Goal: Transaction & Acquisition: Book appointment/travel/reservation

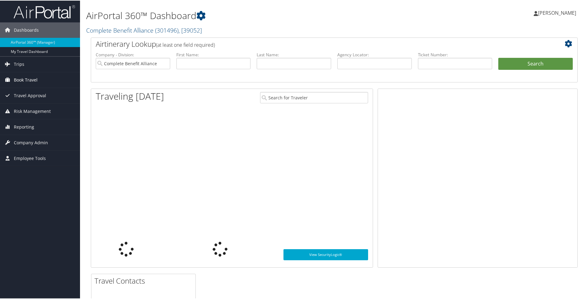
click at [34, 77] on span "Book Travel" at bounding box center [26, 79] width 24 height 15
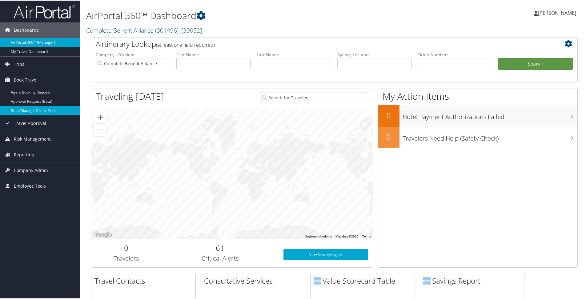
click at [25, 106] on link "Book/Manage Online Trips" at bounding box center [40, 110] width 80 height 9
